Goal: Task Accomplishment & Management: Complete application form

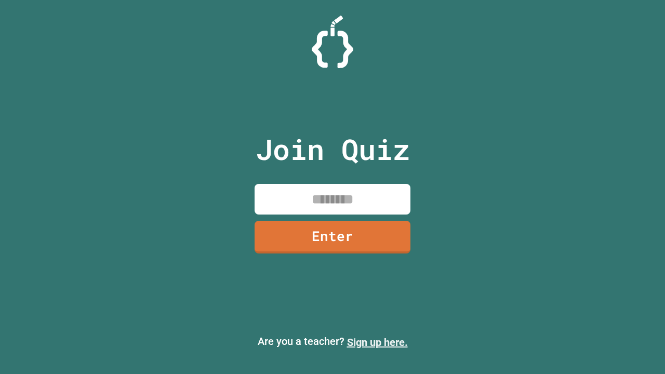
click at [377, 342] on link "Sign up here." at bounding box center [377, 342] width 61 height 12
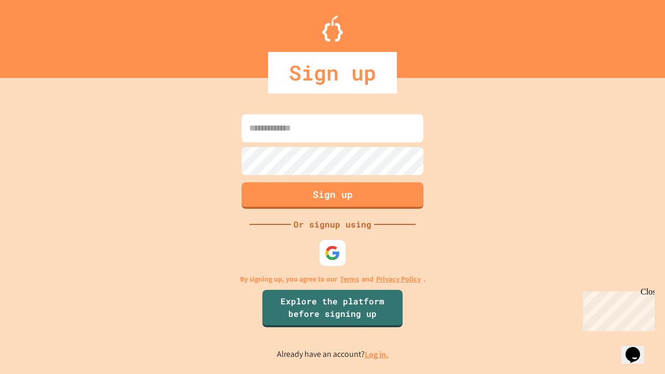
click at [377, 354] on link "Log in." at bounding box center [377, 354] width 24 height 11
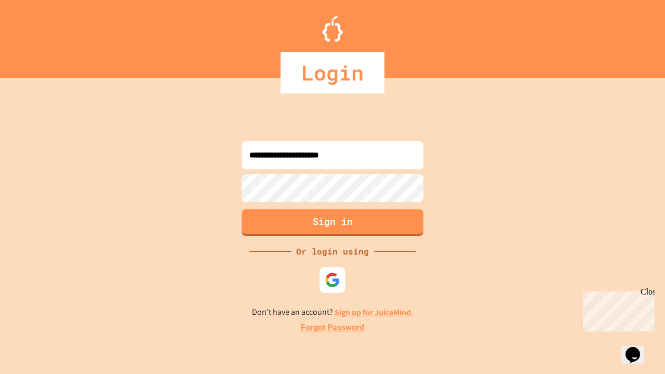
type input "**********"
